Goal: Transaction & Acquisition: Purchase product/service

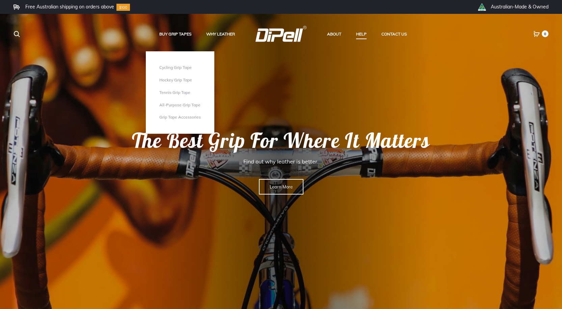
click at [176, 117] on link "Grip Tape Accessories" at bounding box center [179, 117] width 41 height 6
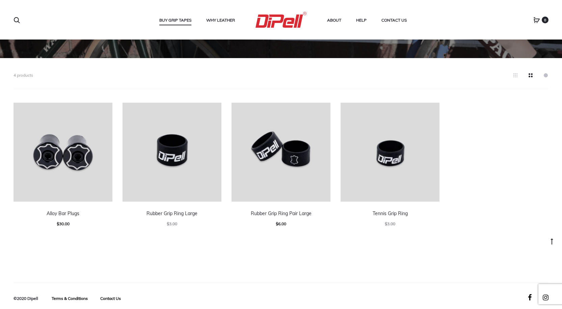
scroll to position [160, 0]
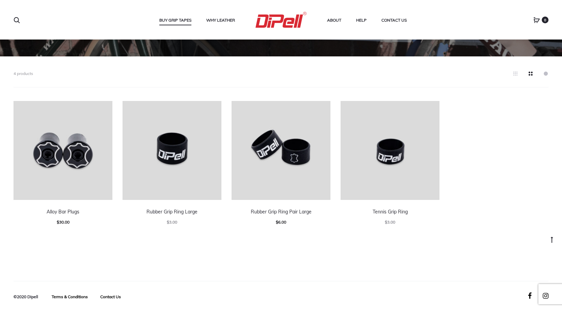
click at [175, 160] on img at bounding box center [171, 150] width 99 height 99
